Goal: Check status: Check status

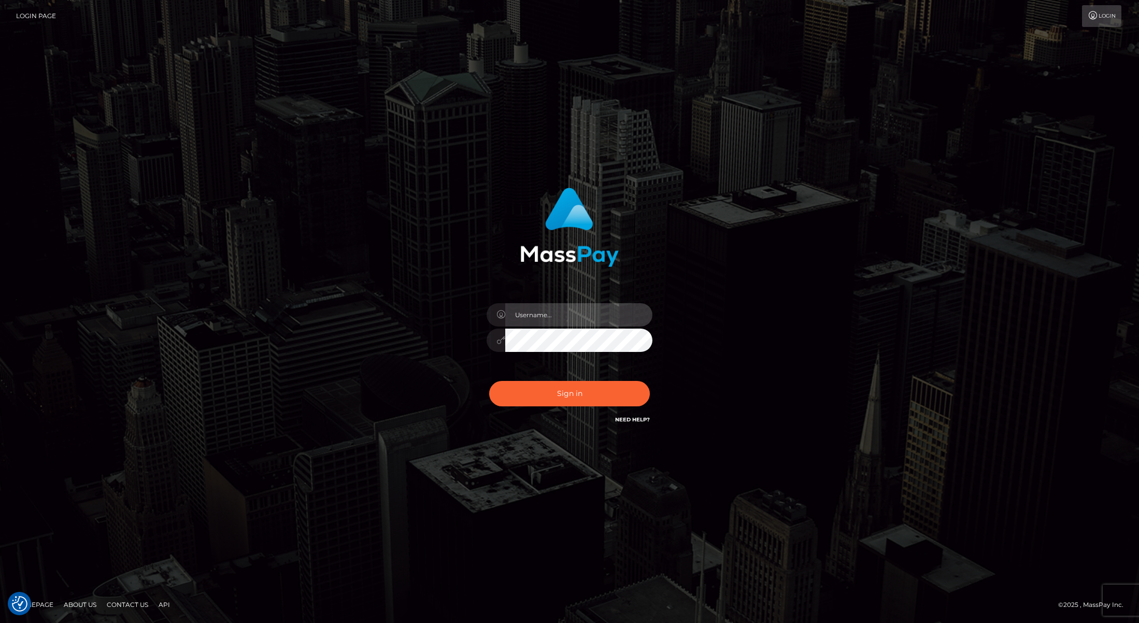
type input "[PERSON_NAME]"
click at [570, 387] on button "Sign in" at bounding box center [569, 393] width 161 height 25
type input "[PERSON_NAME]"
click at [570, 388] on button "Sign in" at bounding box center [569, 393] width 161 height 25
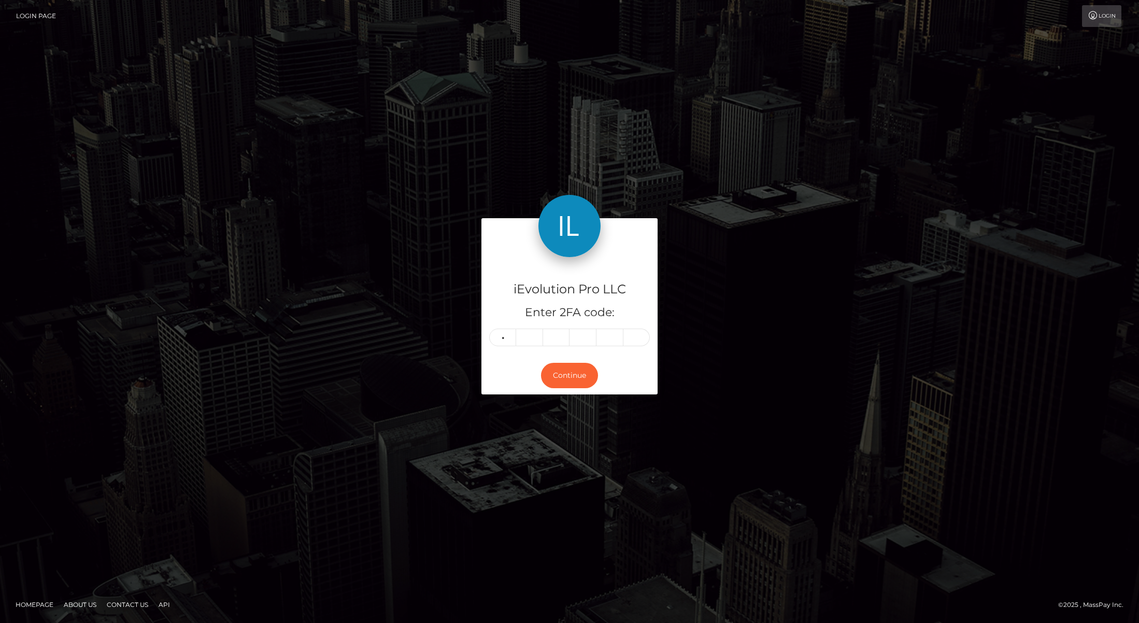
type input "6"
type input "1"
type input "2"
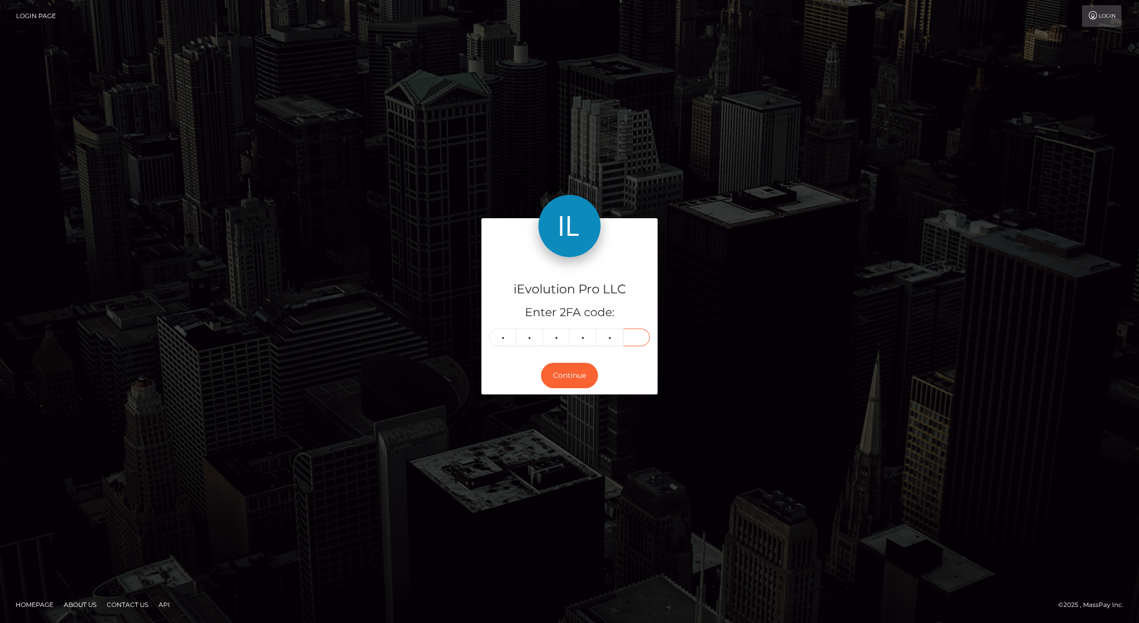
type input "8"
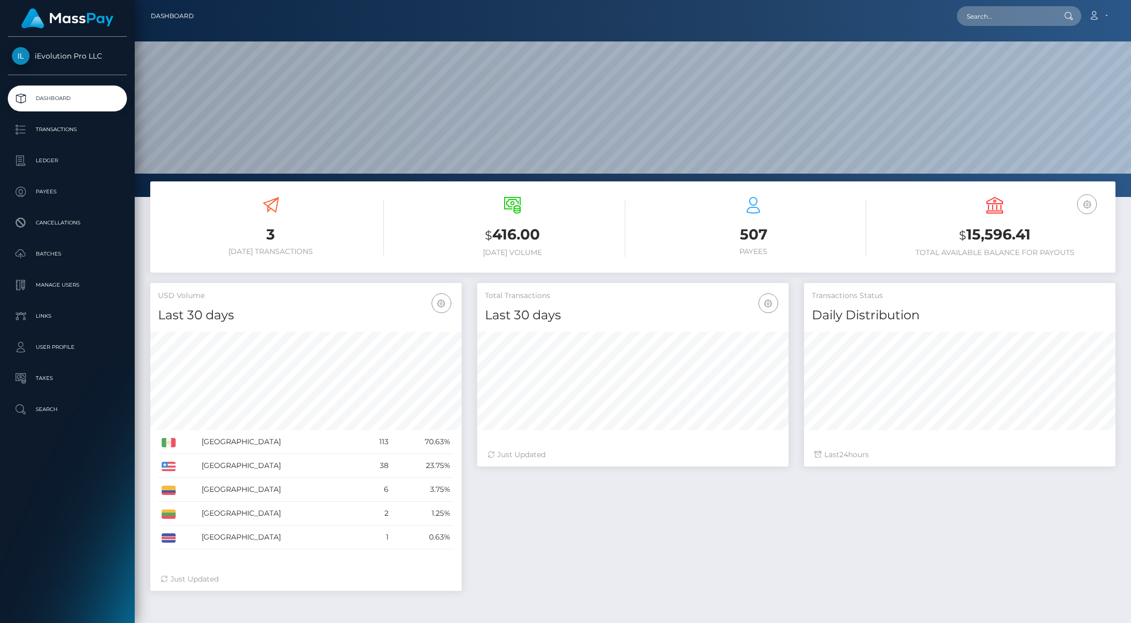
scroll to position [184, 311]
click at [53, 129] on p "Transactions" at bounding box center [67, 130] width 111 height 16
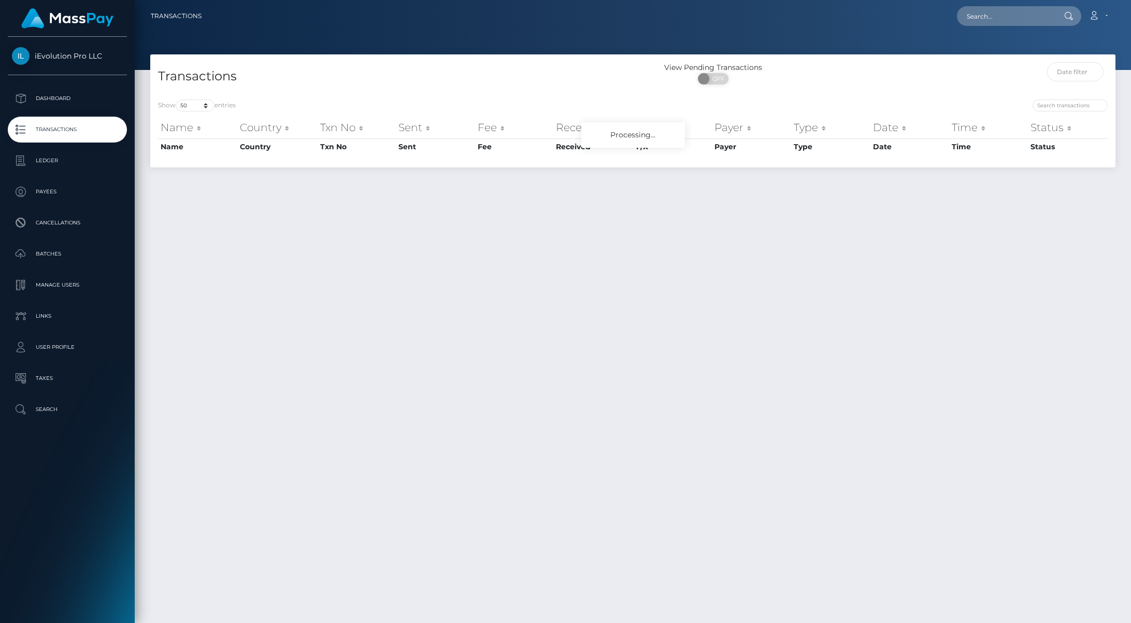
select select "50"
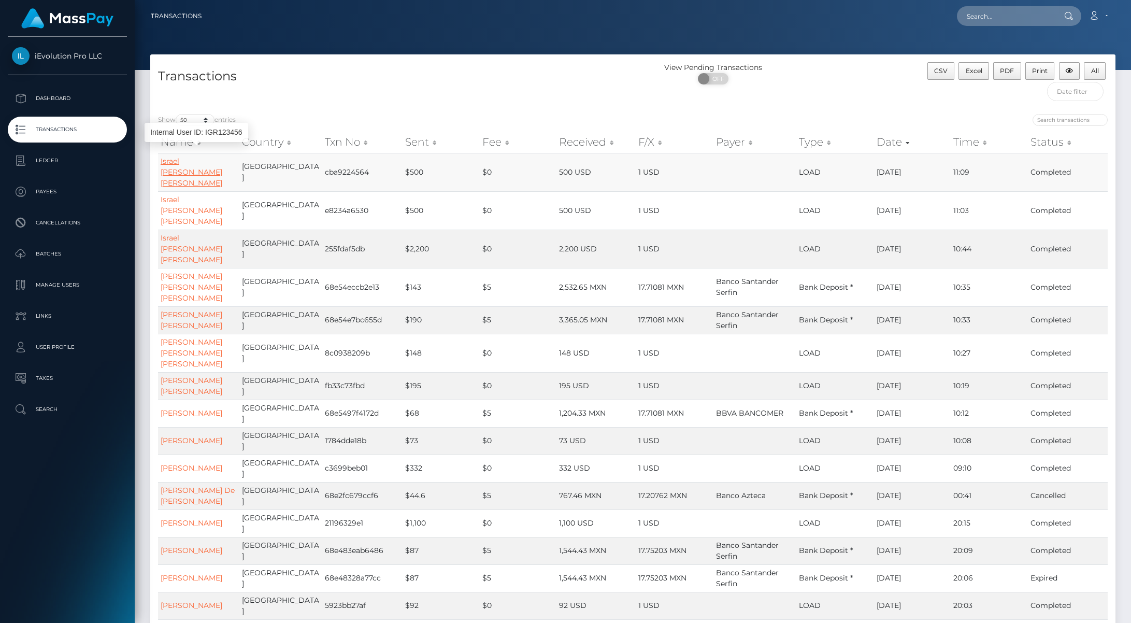
click at [194, 172] on link "Israel David Guerrero Rodriguez" at bounding box center [192, 171] width 62 height 31
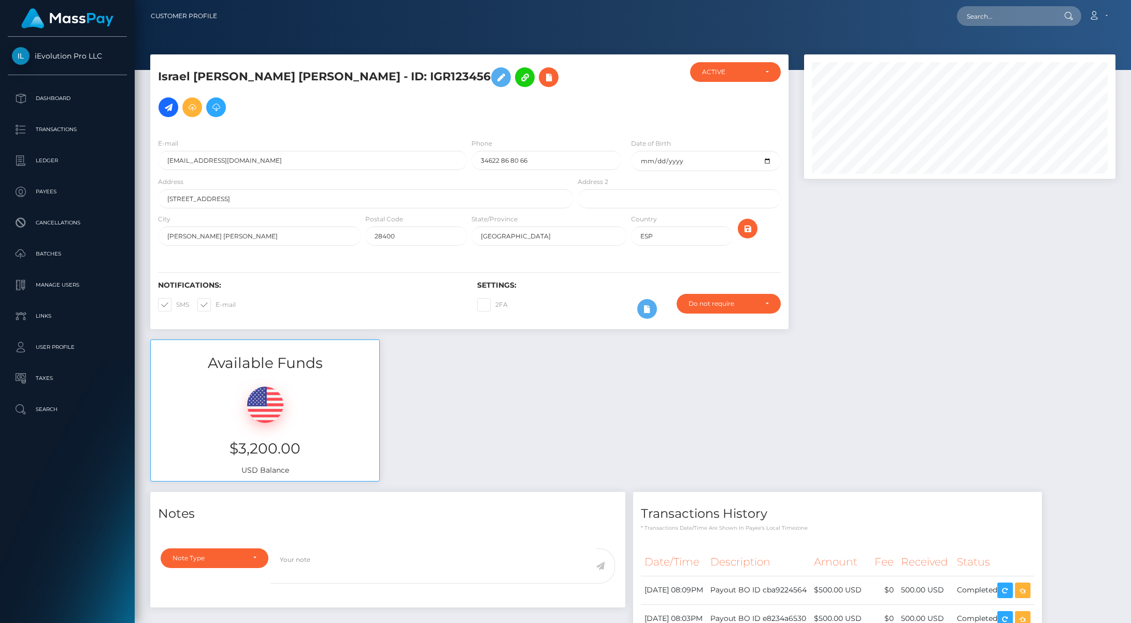
click at [401, 71] on h5 "Israel David Guerrero Rodriguez - ID: IGR123456" at bounding box center [363, 92] width 410 height 60
copy h5 "IGR123456"
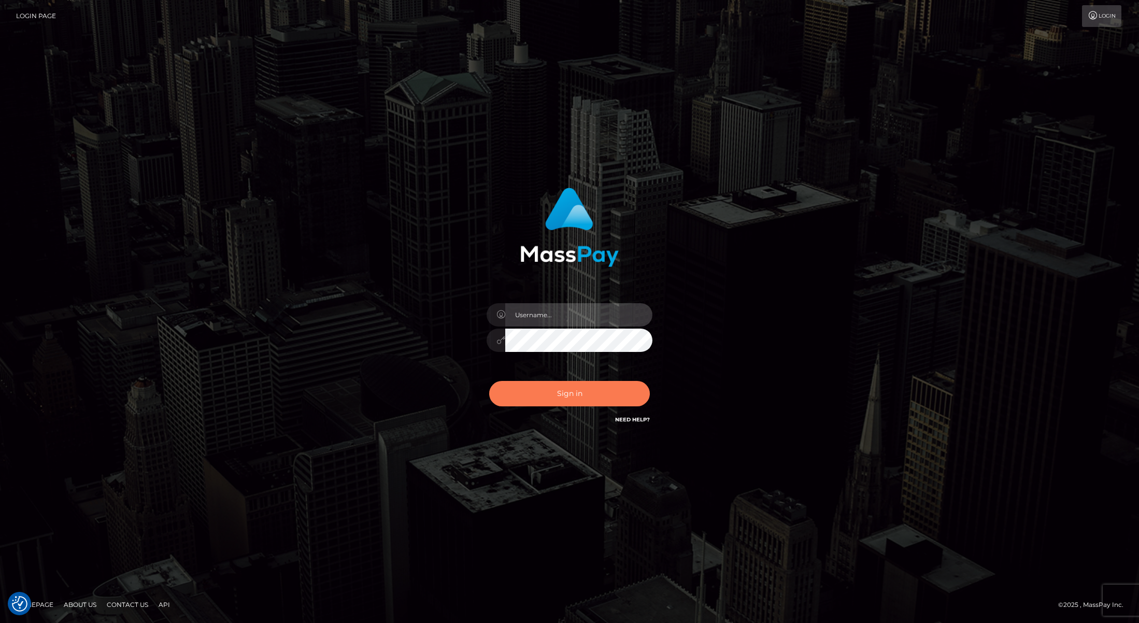
type input "[PERSON_NAME]"
click at [584, 384] on button "Sign in" at bounding box center [569, 393] width 161 height 25
type input "Josue perales"
click at [584, 384] on button "Sign in" at bounding box center [569, 393] width 161 height 25
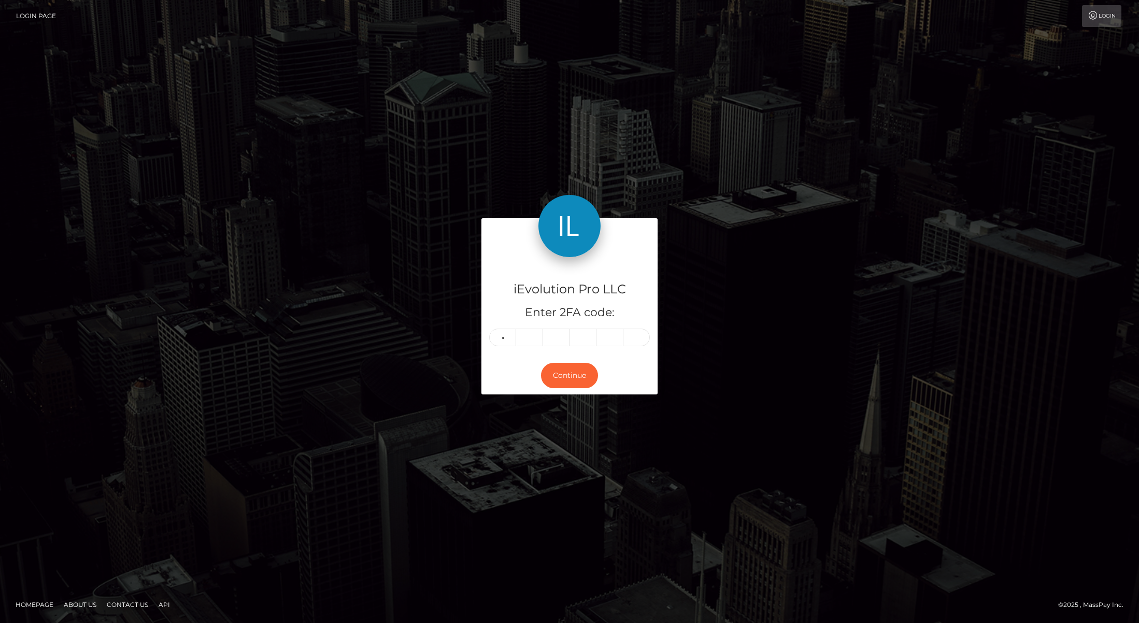
type input "1"
type input "4"
type input "5"
type input "2"
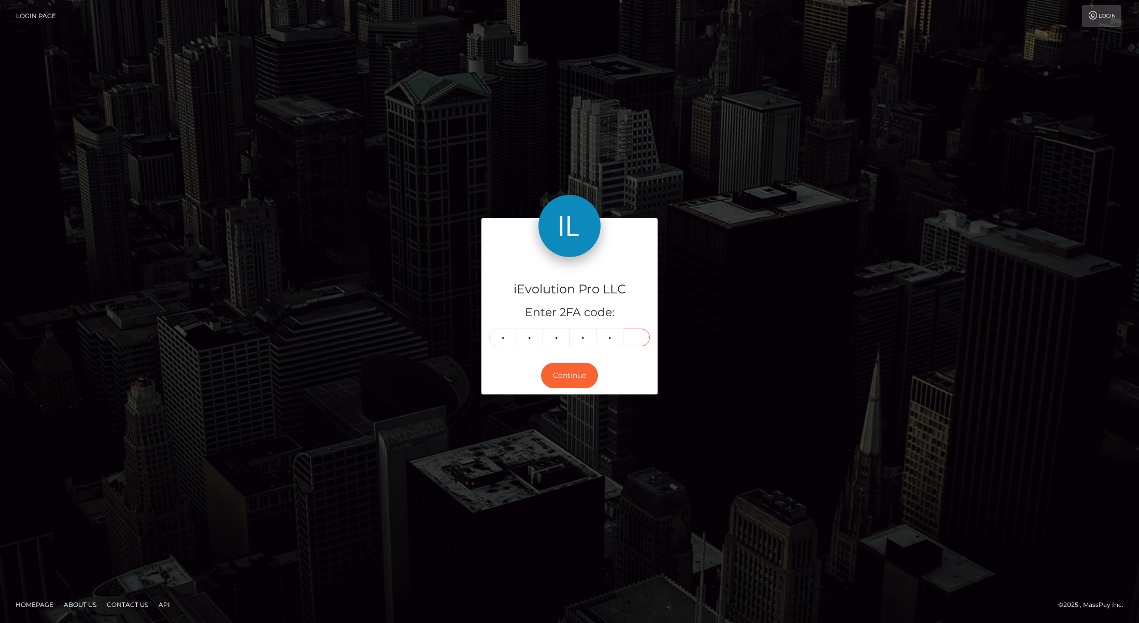
type input "4"
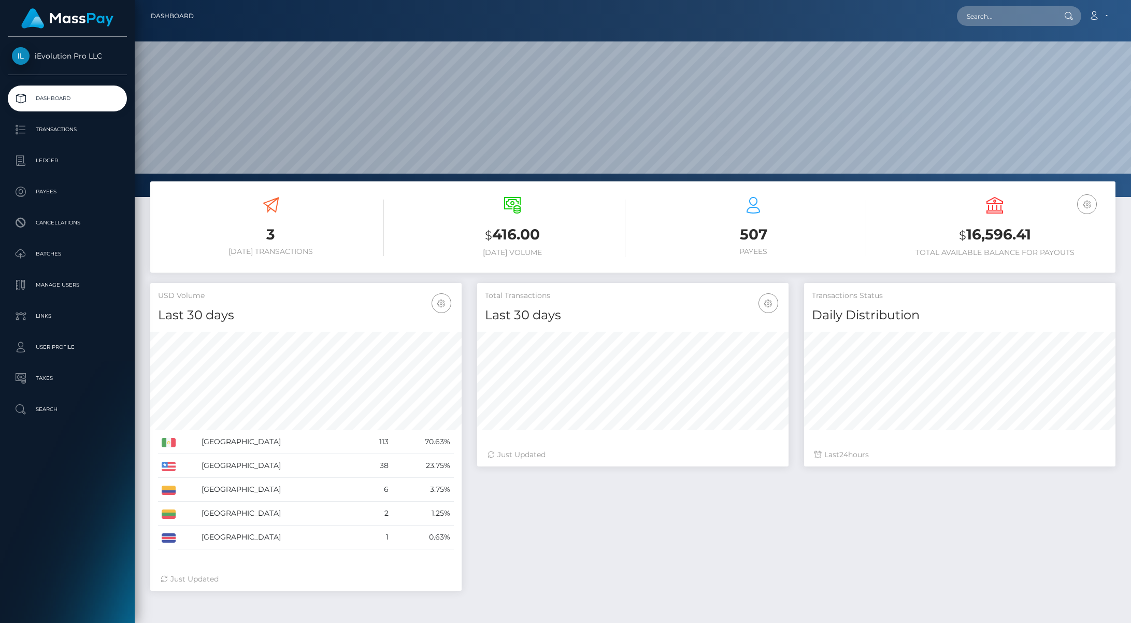
scroll to position [184, 311]
click at [32, 130] on p "Transactions" at bounding box center [67, 130] width 111 height 16
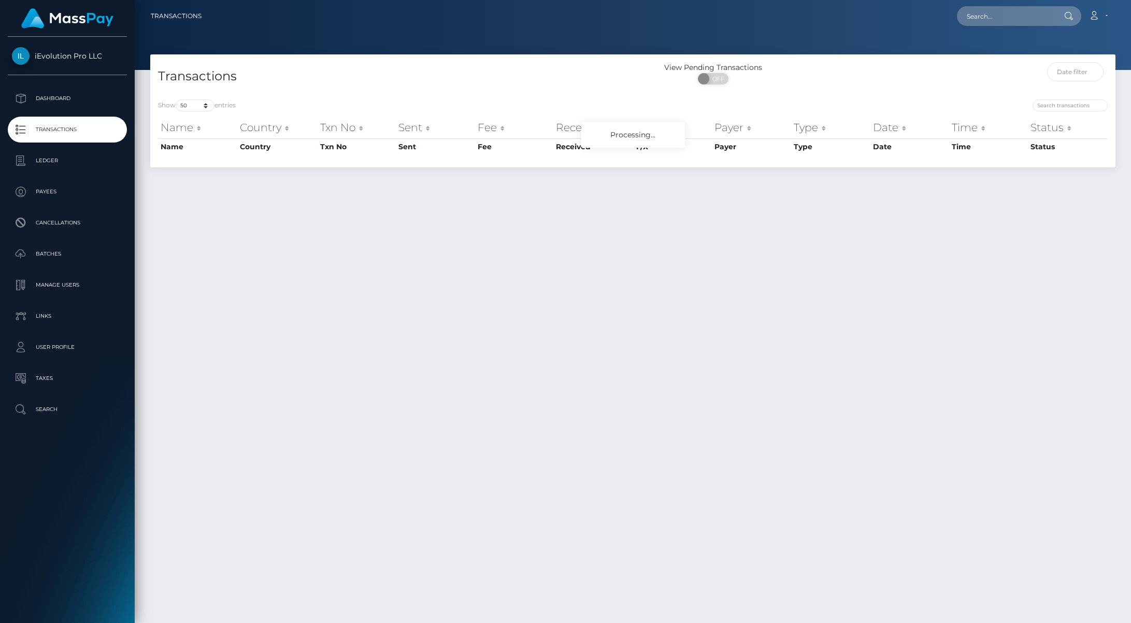
select select "50"
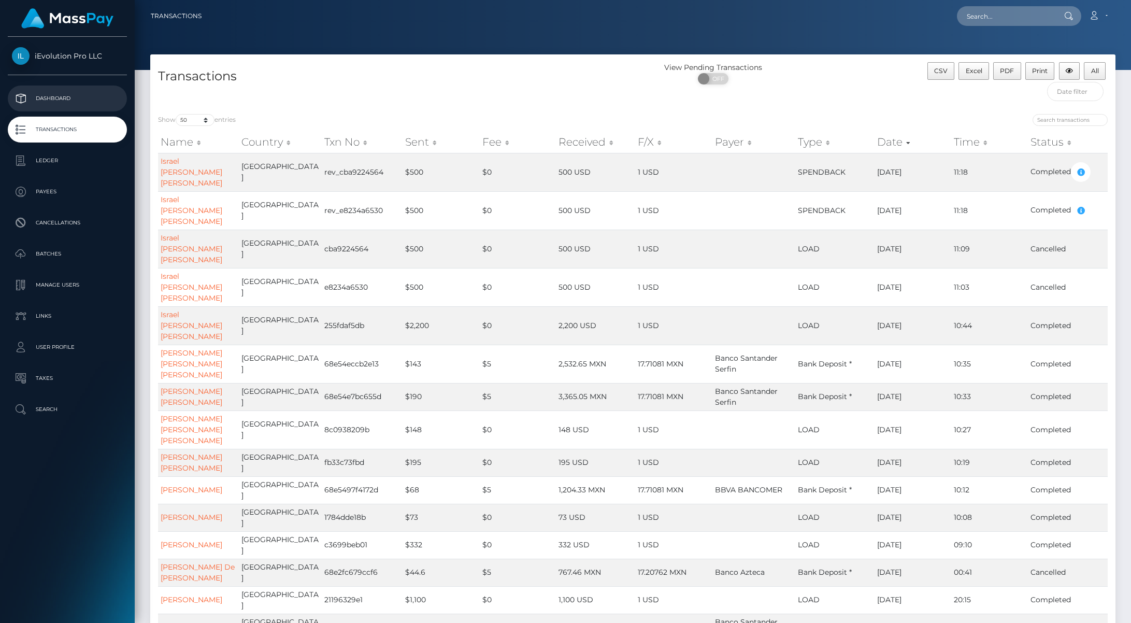
click at [56, 102] on p "Dashboard" at bounding box center [67, 99] width 111 height 16
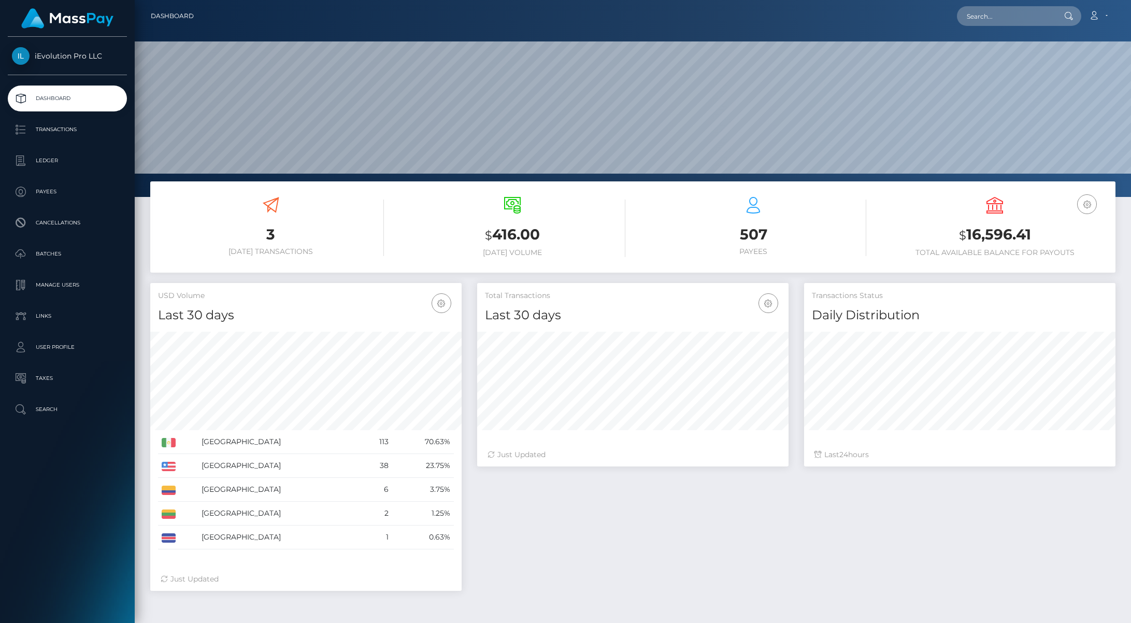
scroll to position [184, 311]
